Goal: Book appointment/travel/reservation

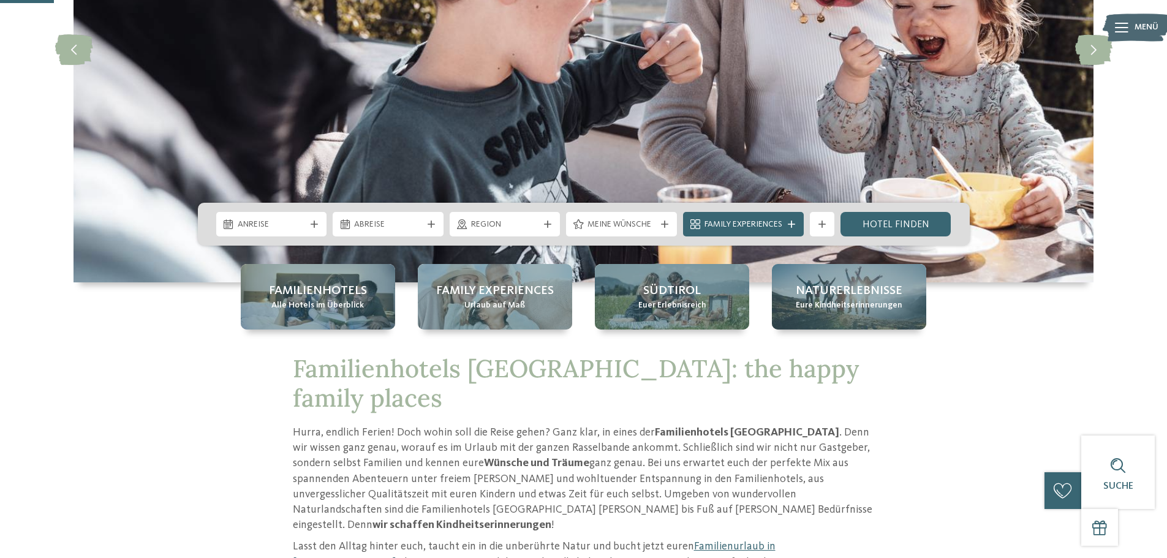
click at [361, 297] on span "Familienhotels" at bounding box center [318, 290] width 98 height 17
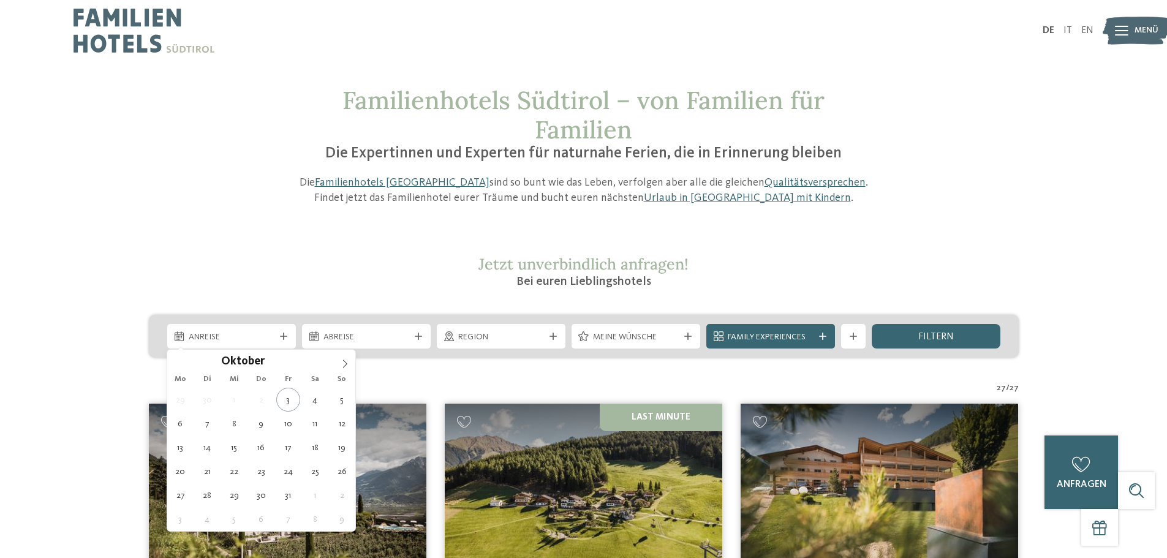
click at [241, 333] on span "Anreise" at bounding box center [232, 337] width 86 height 12
click at [341, 361] on icon at bounding box center [345, 364] width 9 height 9
type input "****"
click at [341, 361] on icon at bounding box center [345, 364] width 9 height 9
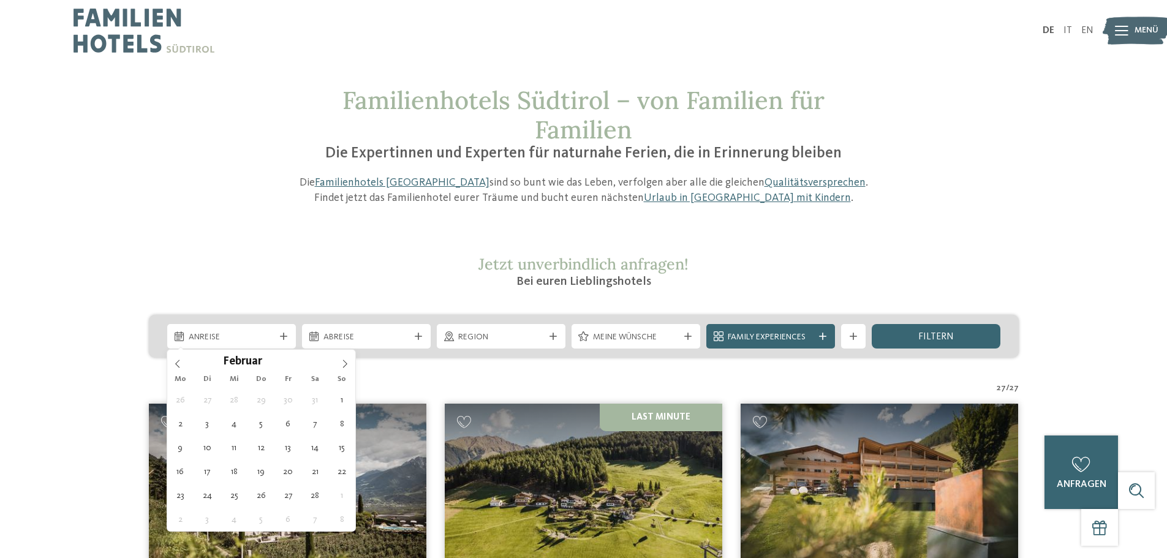
click at [341, 361] on icon at bounding box center [345, 364] width 9 height 9
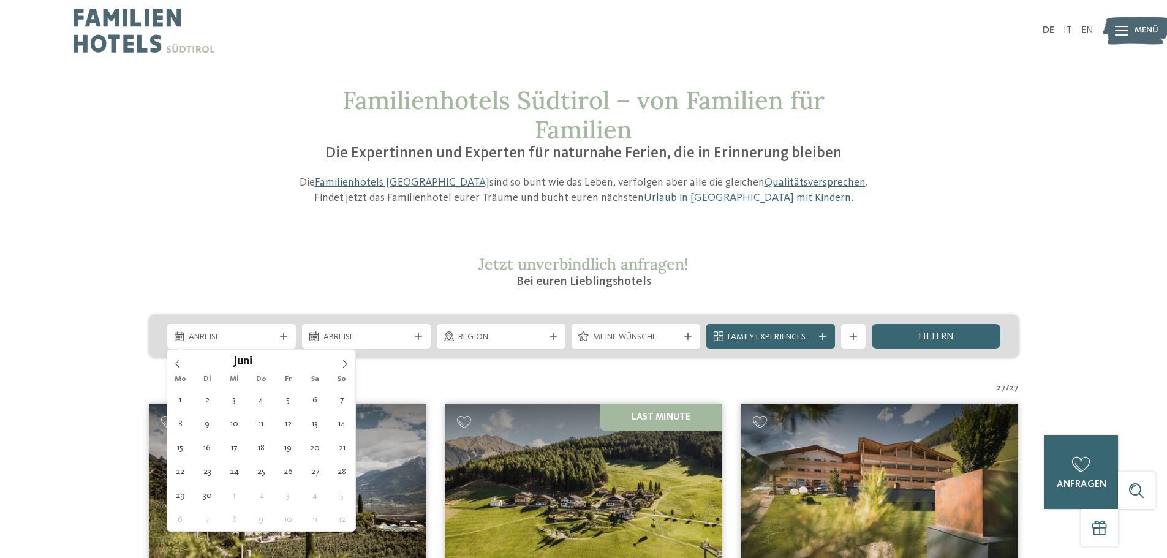
click at [341, 361] on icon at bounding box center [345, 364] width 9 height 9
drag, startPoint x: 178, startPoint y: 361, endPoint x: 183, endPoint y: 366, distance: 7.4
click at [178, 361] on icon at bounding box center [177, 364] width 9 height 9
type div "27.07.2026"
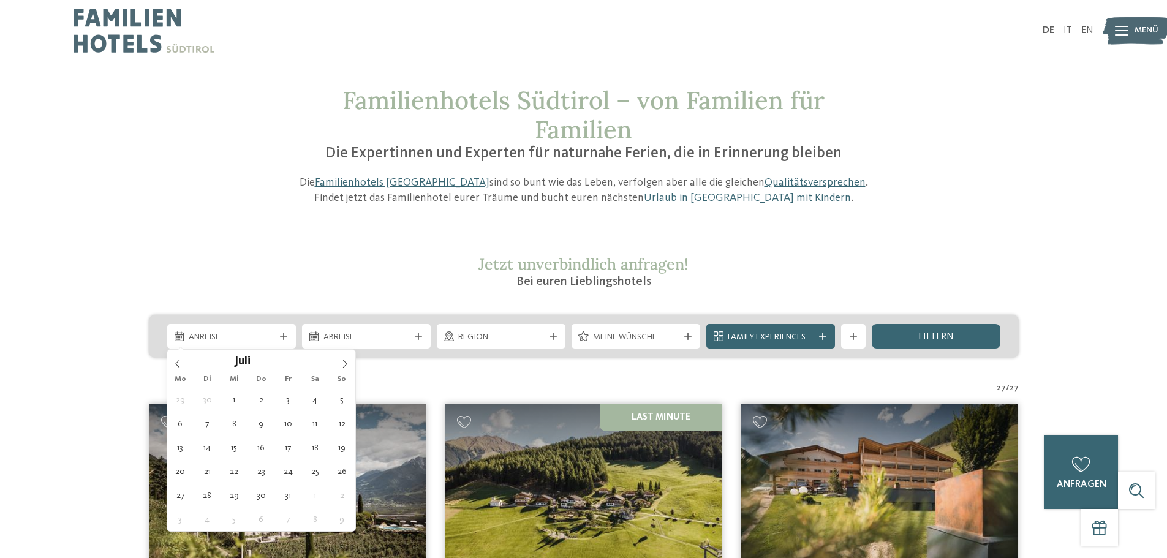
type input "****"
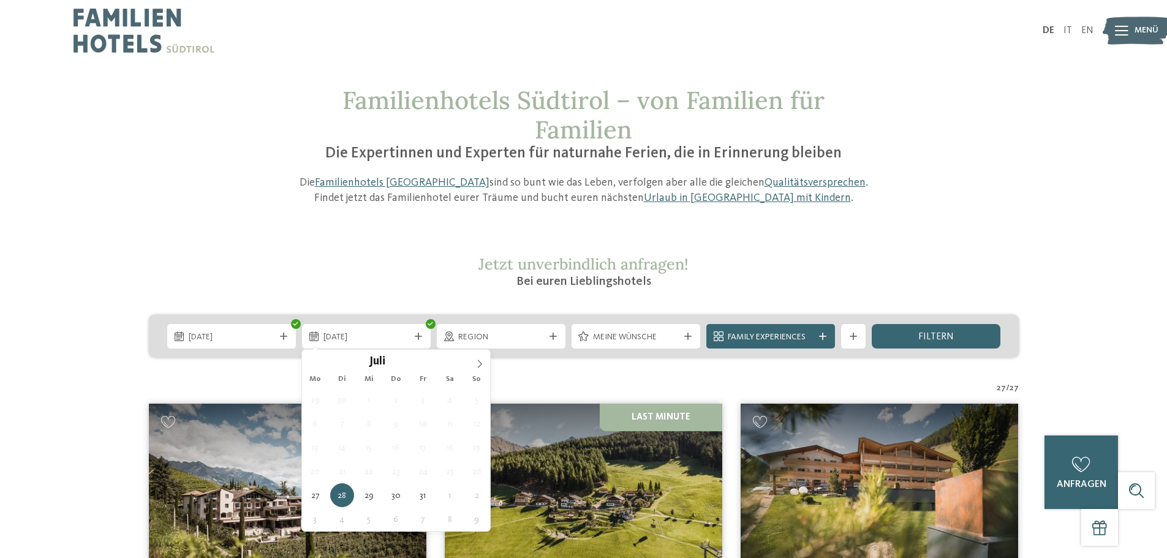
type div "03.08.2026"
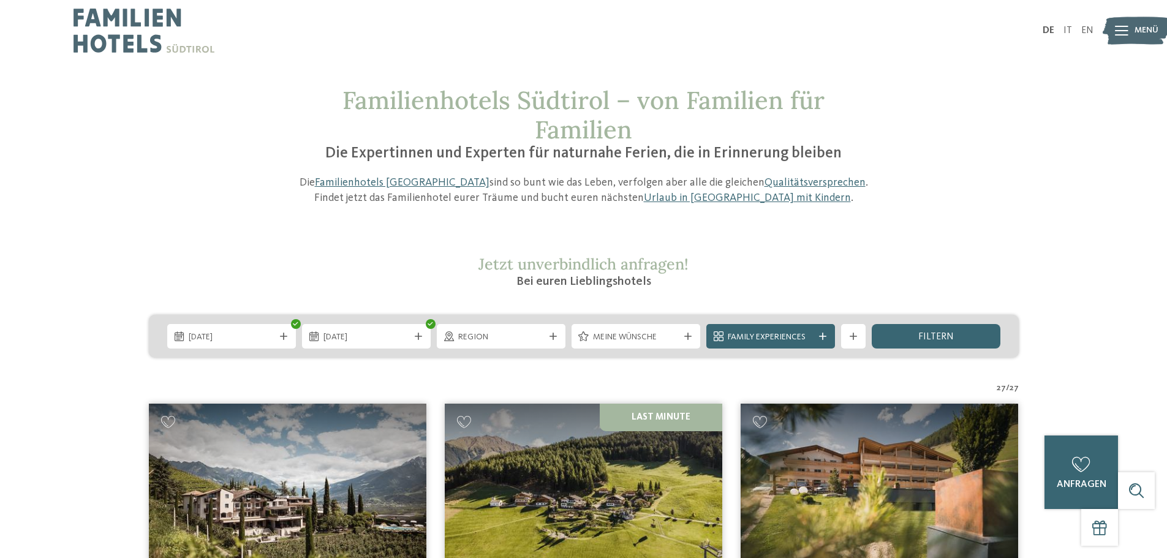
click at [828, 333] on div at bounding box center [823, 336] width 12 height 7
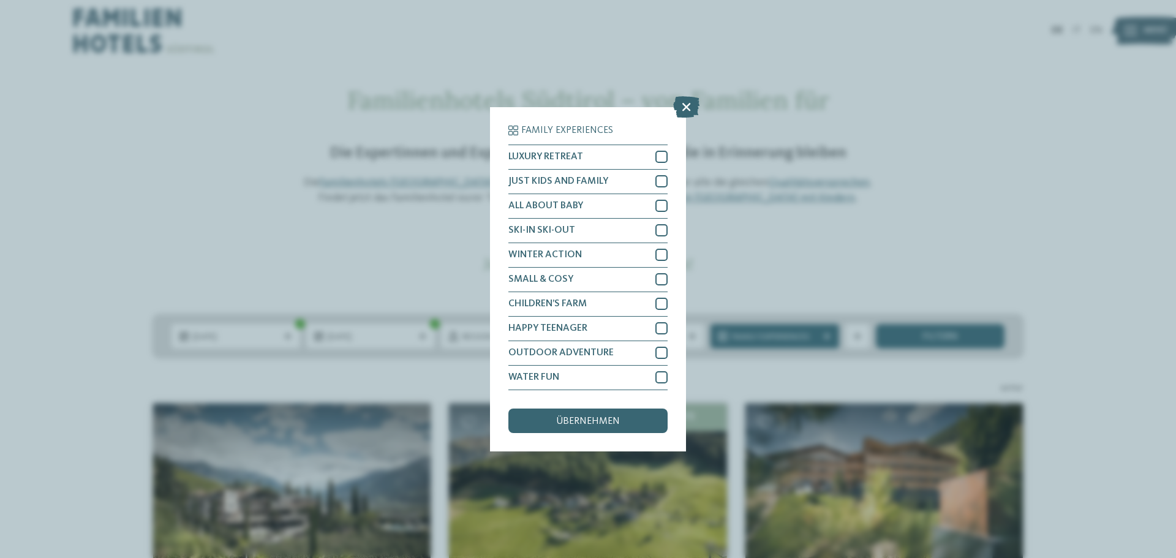
click at [686, 99] on icon at bounding box center [686, 106] width 26 height 21
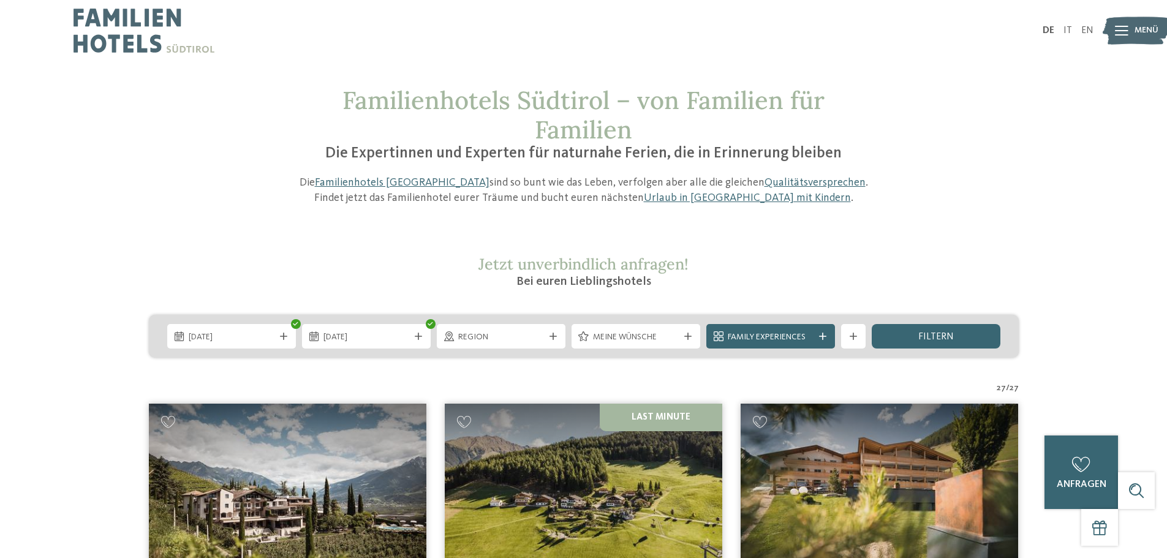
click at [944, 332] on span "filtern" at bounding box center [936, 337] width 36 height 10
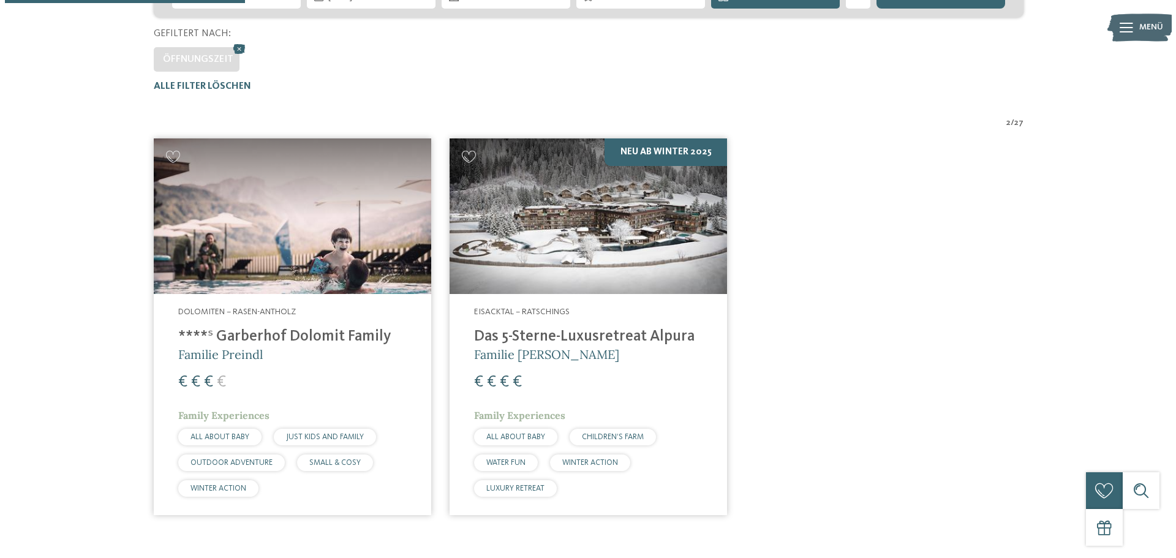
scroll to position [341, 0]
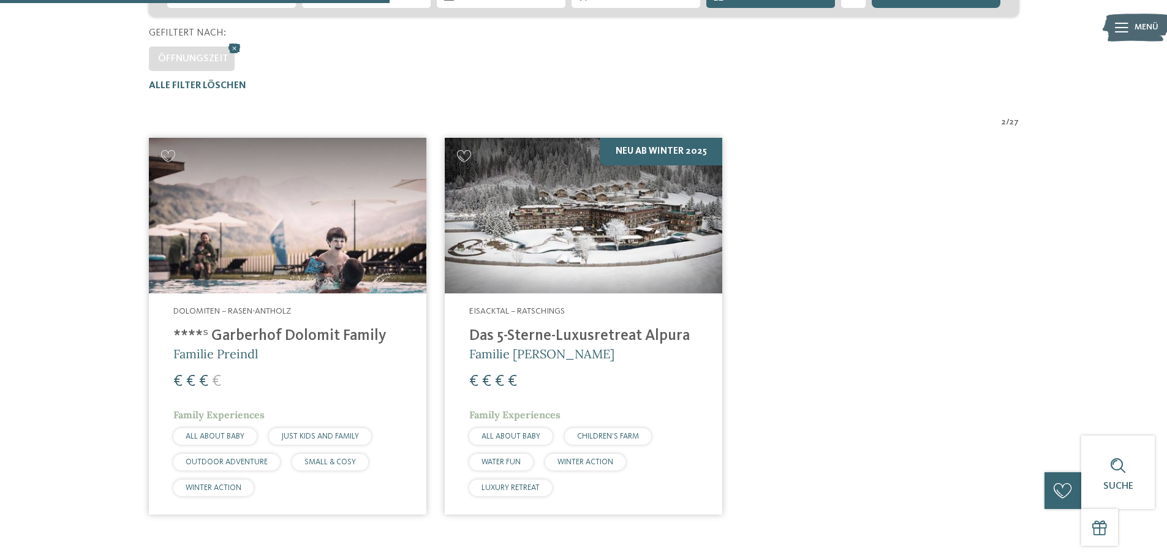
click at [310, 254] on img at bounding box center [288, 216] width 278 height 156
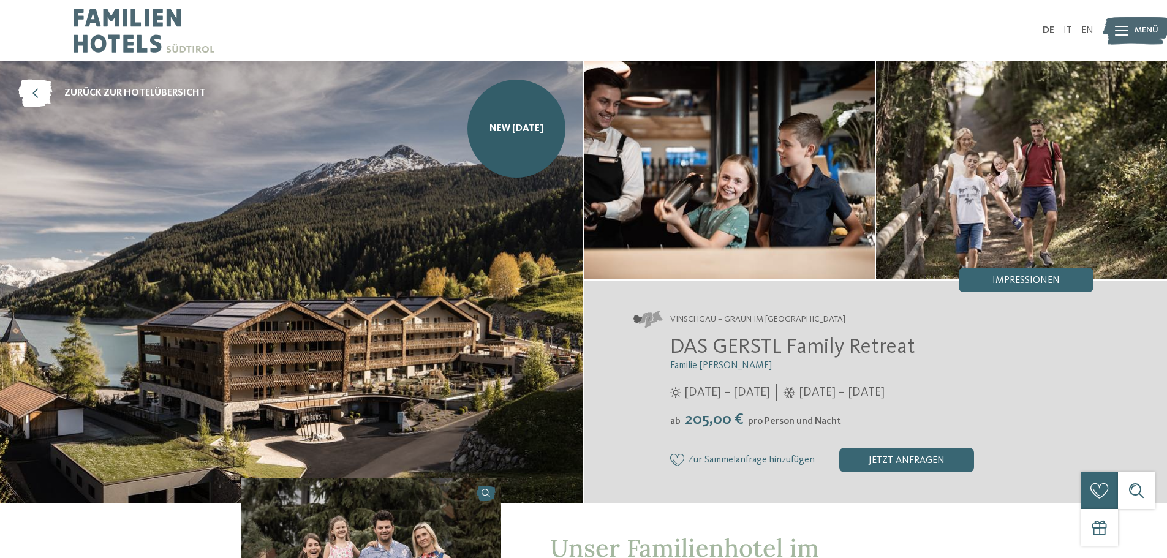
click at [93, 85] on link "zurück zur Hotelübersicht" at bounding box center [111, 94] width 187 height 28
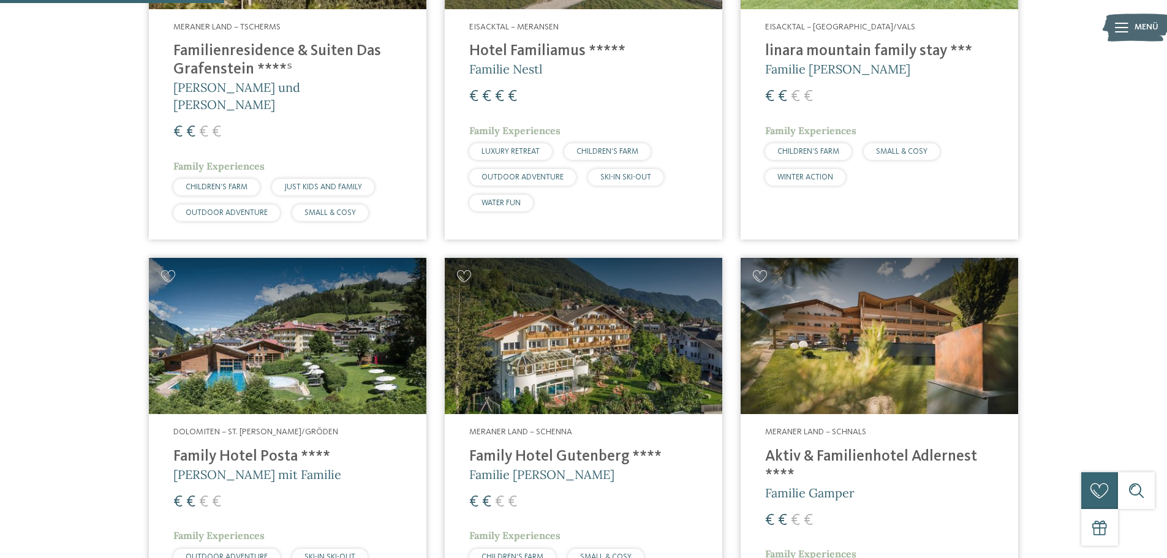
scroll to position [796, 0]
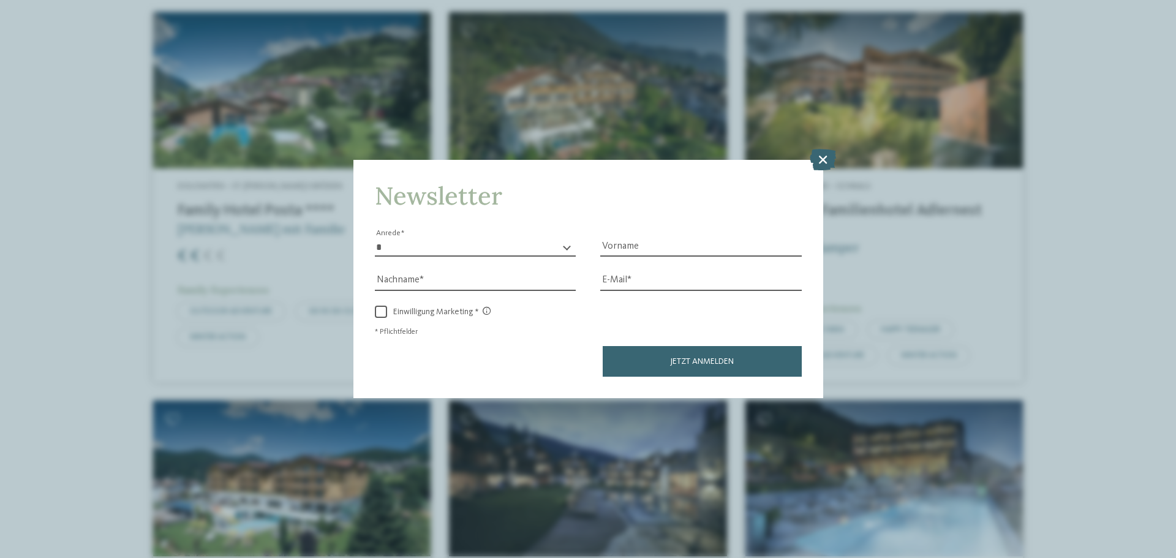
click at [820, 159] on icon at bounding box center [823, 159] width 26 height 21
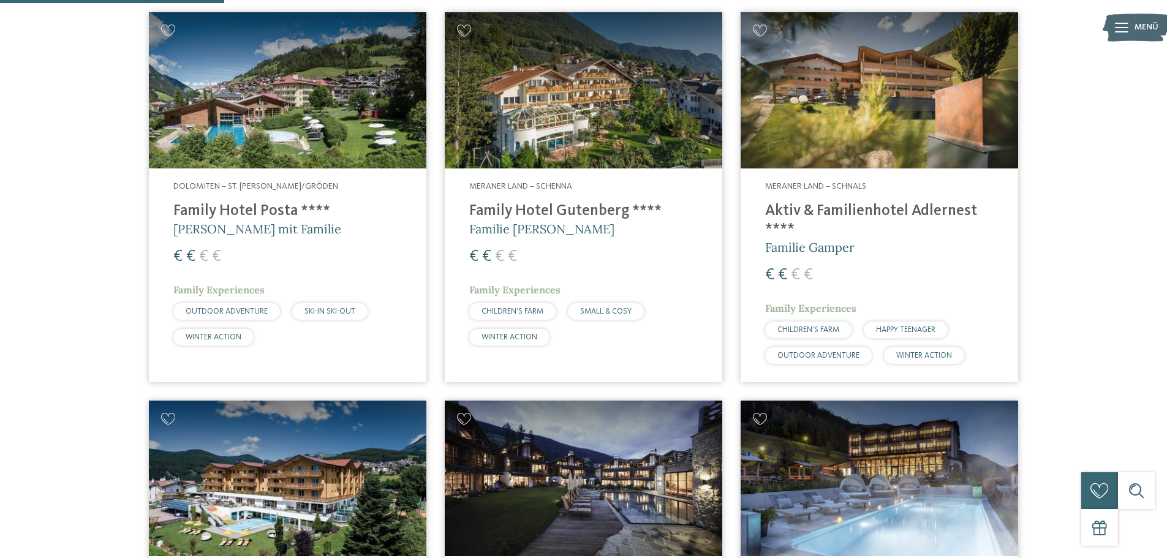
click at [867, 87] on img at bounding box center [880, 90] width 278 height 156
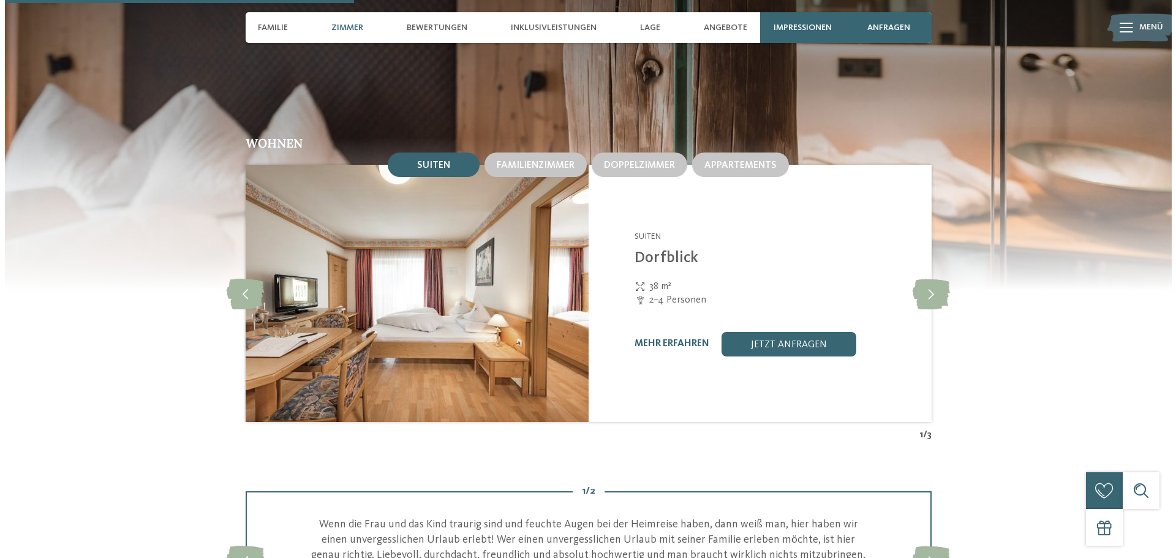
scroll to position [1287, 0]
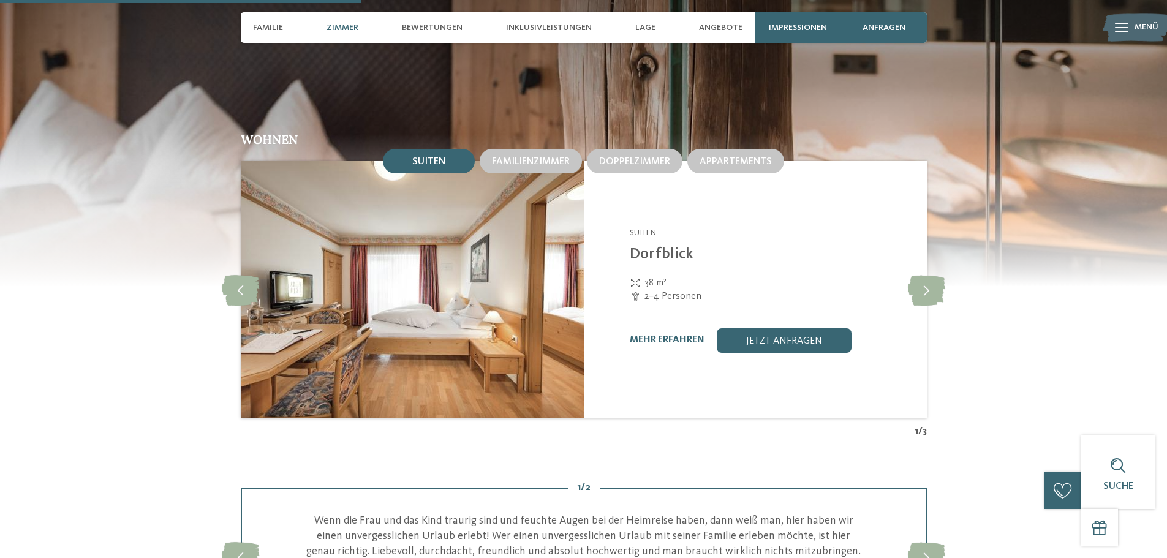
click at [924, 295] on icon at bounding box center [926, 289] width 37 height 31
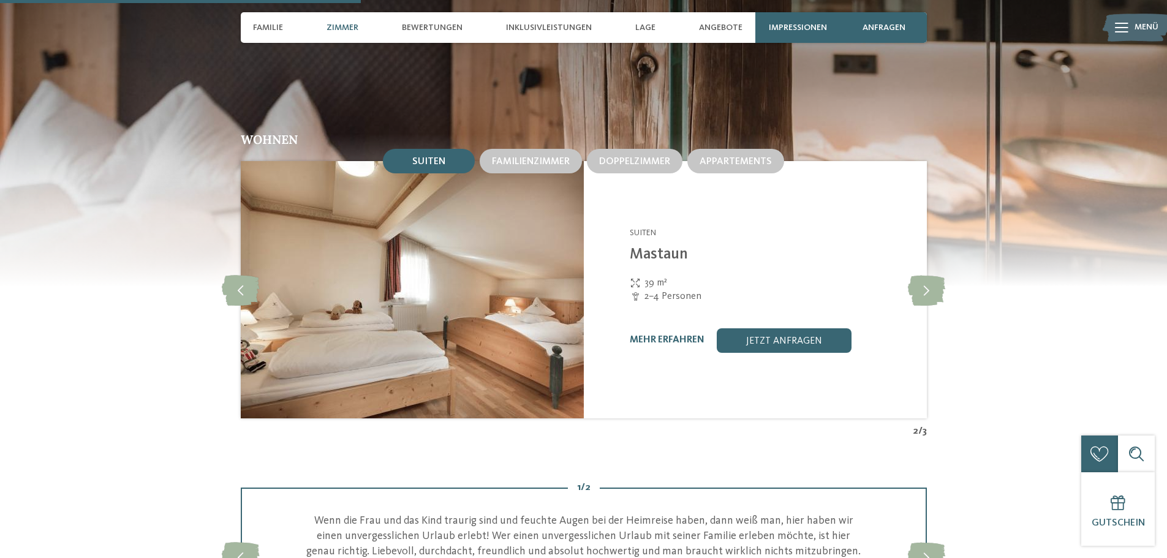
click at [924, 295] on icon at bounding box center [926, 289] width 37 height 31
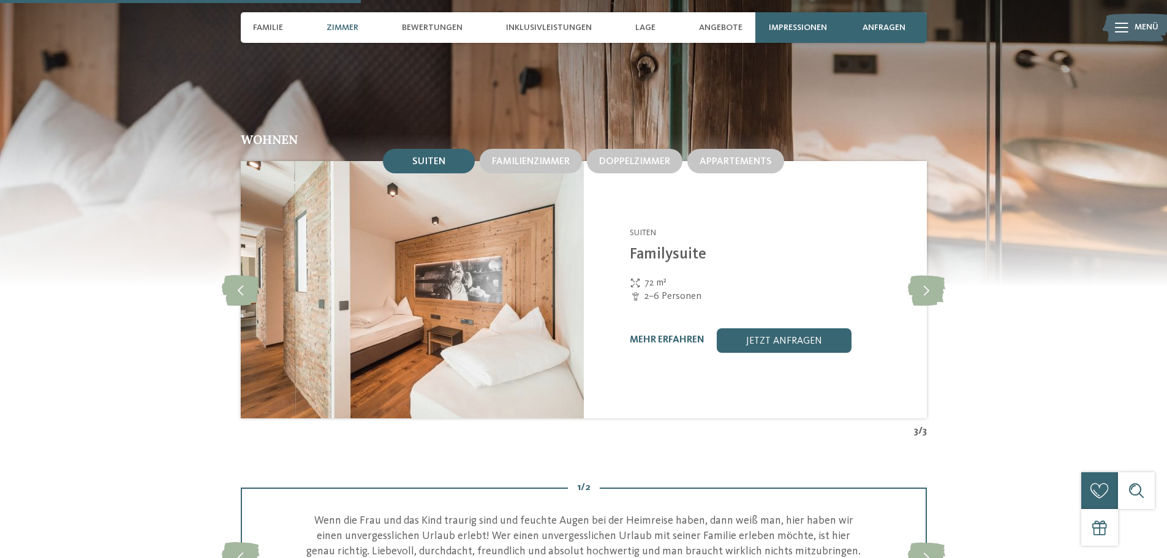
click at [655, 336] on link "mehr erfahren" at bounding box center [667, 340] width 75 height 10
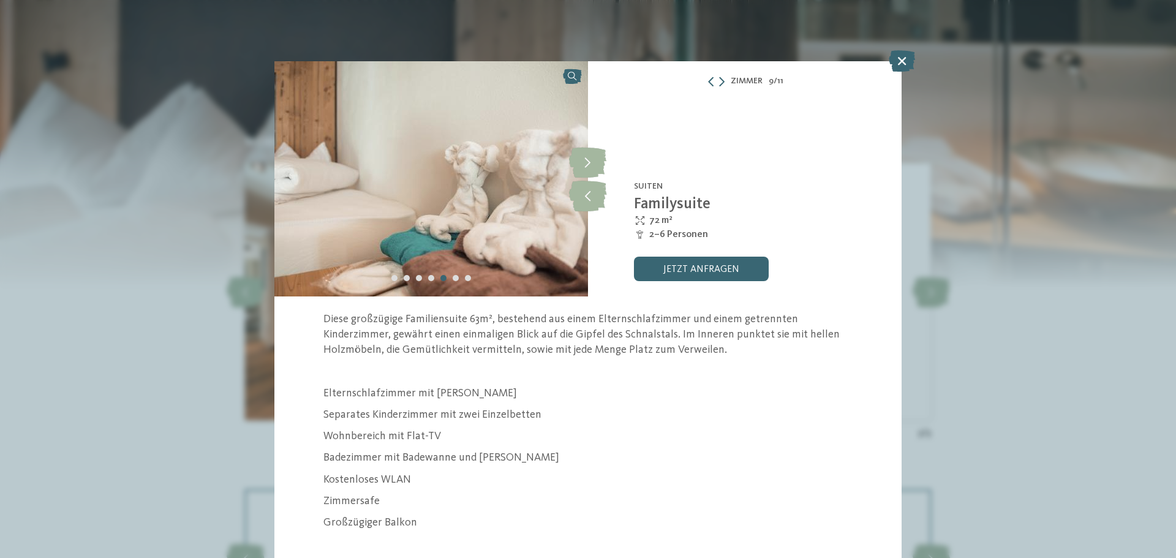
click at [583, 154] on icon at bounding box center [587, 162] width 37 height 31
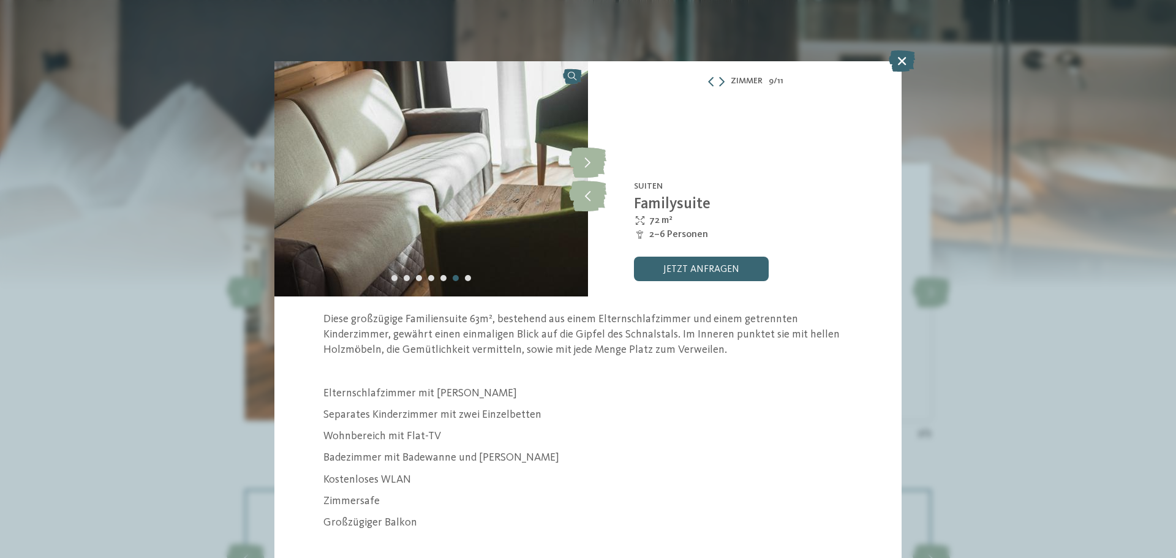
click at [583, 154] on icon at bounding box center [587, 162] width 37 height 31
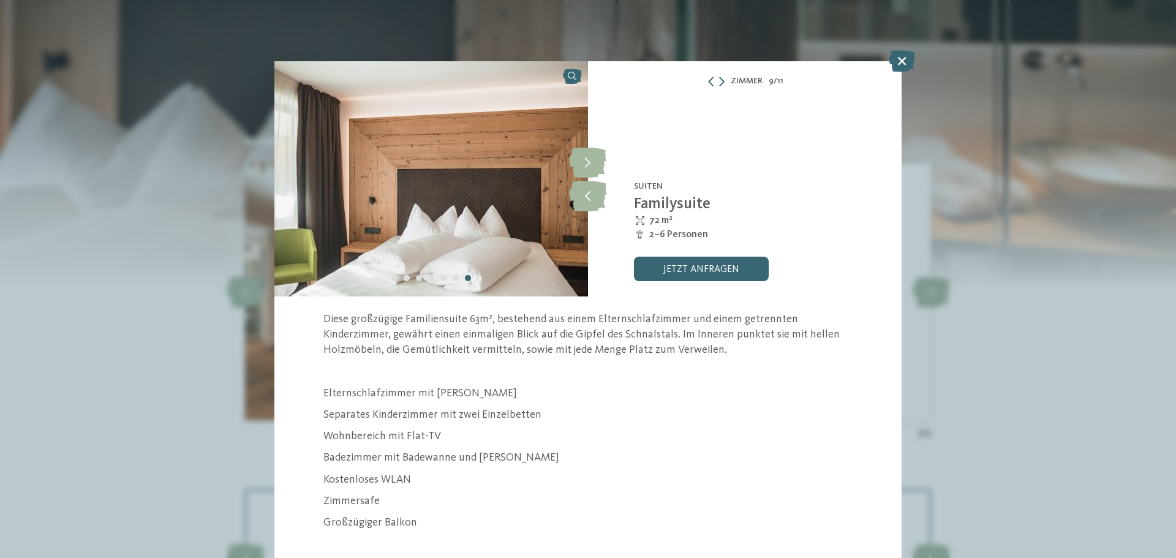
click at [583, 154] on icon at bounding box center [587, 162] width 37 height 31
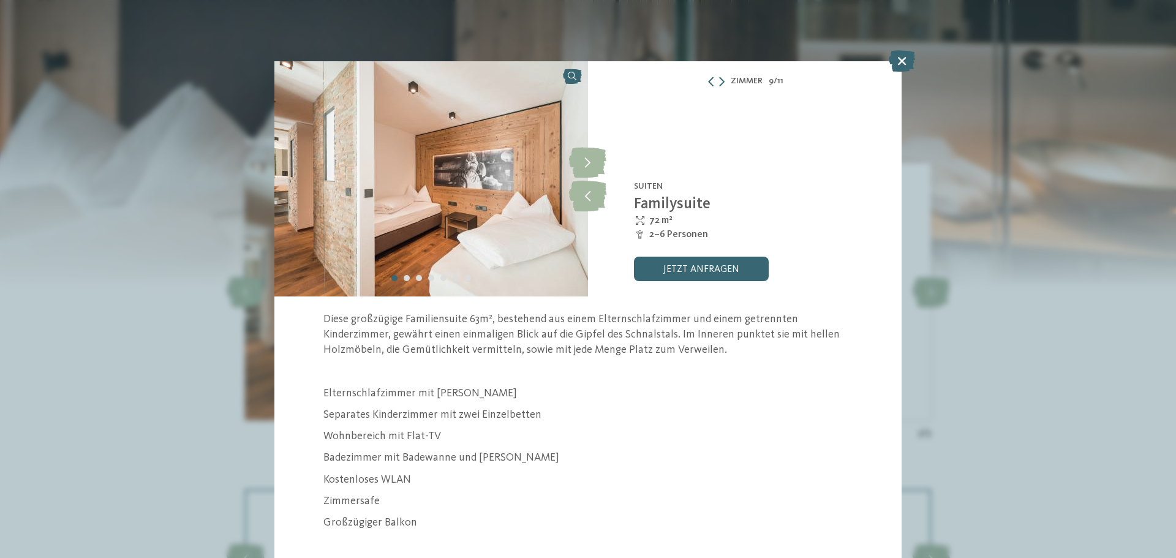
click at [583, 154] on icon at bounding box center [587, 162] width 37 height 31
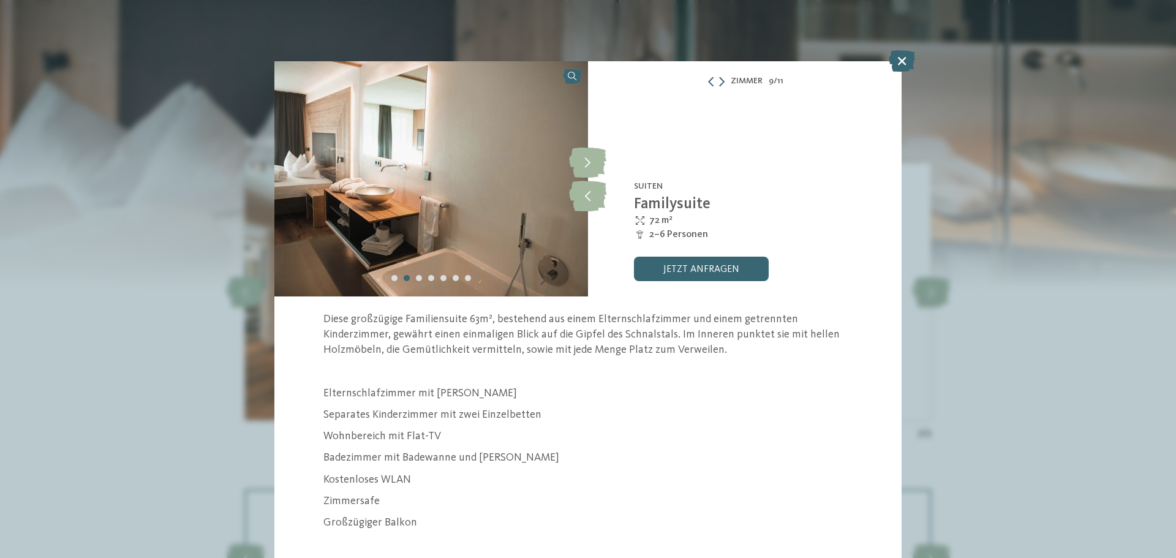
click at [583, 154] on icon at bounding box center [587, 162] width 37 height 31
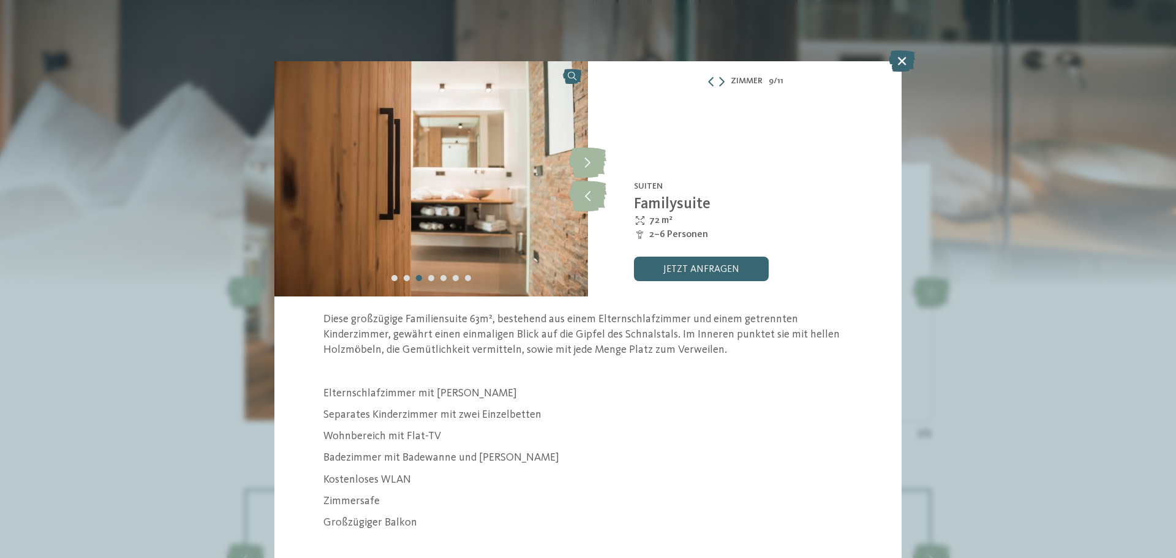
click at [583, 154] on icon at bounding box center [587, 162] width 37 height 31
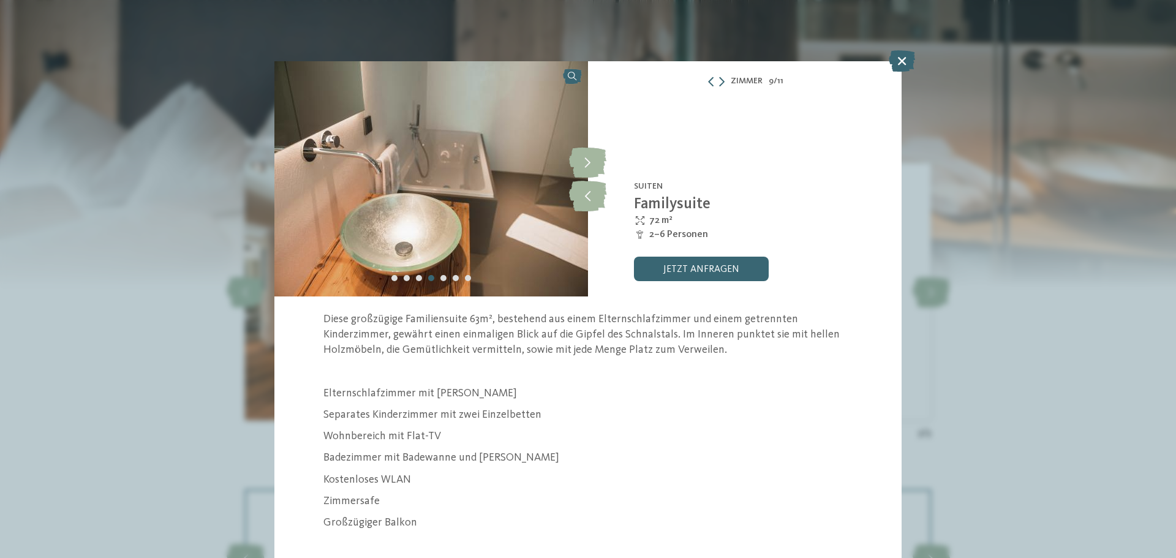
click at [898, 53] on icon at bounding box center [902, 60] width 26 height 21
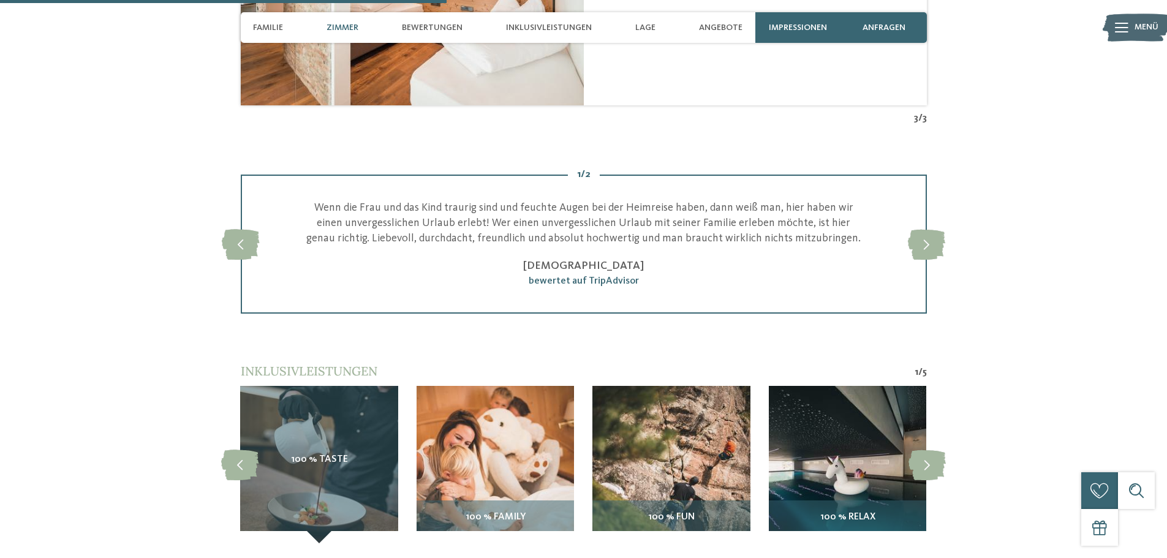
scroll to position [1593, 0]
